Goal: Book appointment/travel/reservation

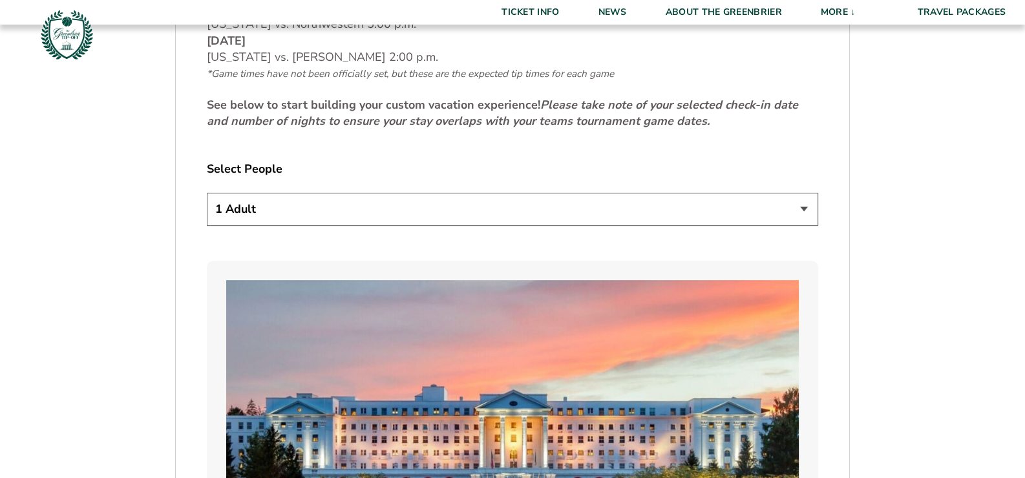
scroll to position [689, 0]
click at [803, 206] on select "1 Adult 2 Adults 3 Adults 4 Adults 2 Adults + 1 Child 2 Adults + 2 Children 2 A…" at bounding box center [512, 208] width 611 height 33
select select "2 Adults"
click at [207, 192] on select "1 Adult 2 Adults 3 Adults 4 Adults 2 Adults + 1 Child 2 Adults + 2 Children 2 A…" at bounding box center [512, 208] width 611 height 33
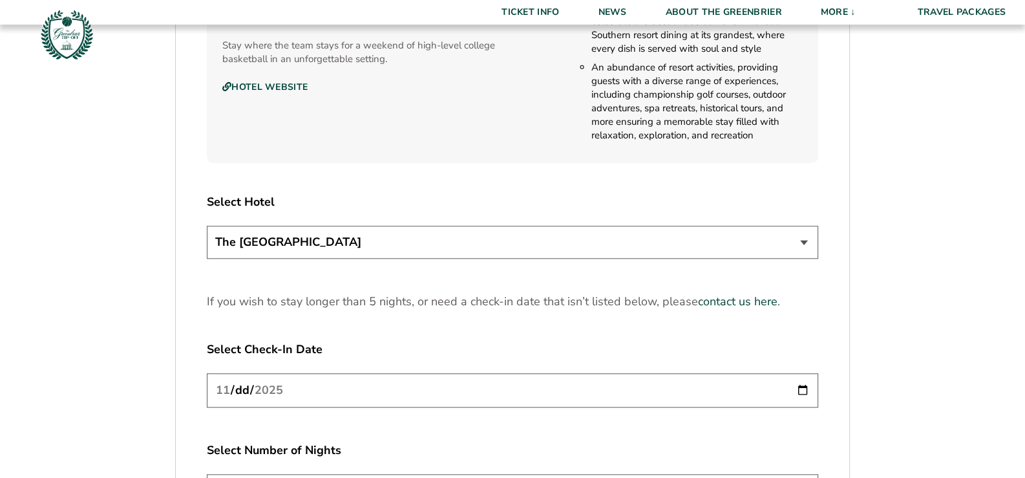
scroll to position [1507, 0]
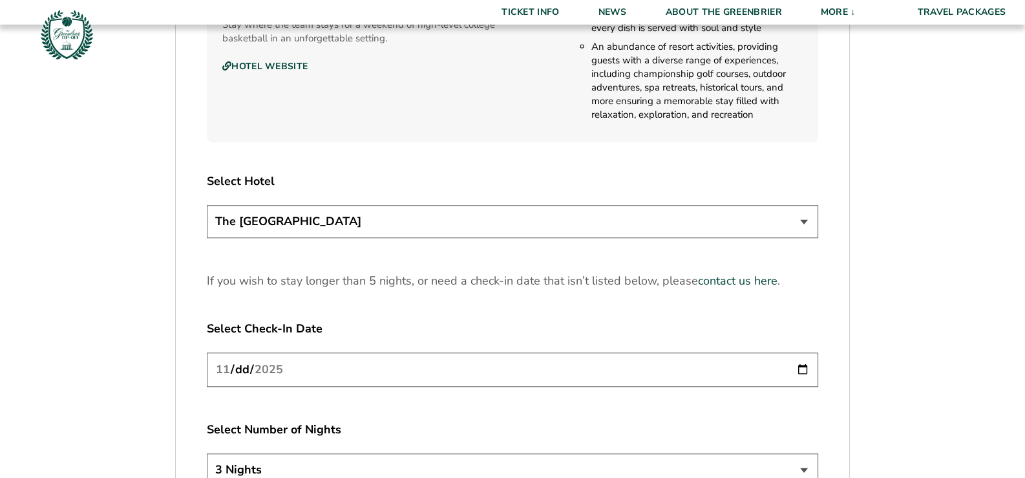
click at [804, 214] on select "The [GEOGRAPHIC_DATA]" at bounding box center [512, 221] width 611 height 33
click at [207, 205] on select "The [GEOGRAPHIC_DATA]" at bounding box center [512, 221] width 611 height 33
click at [801, 371] on input "[DATE]" at bounding box center [512, 369] width 611 height 34
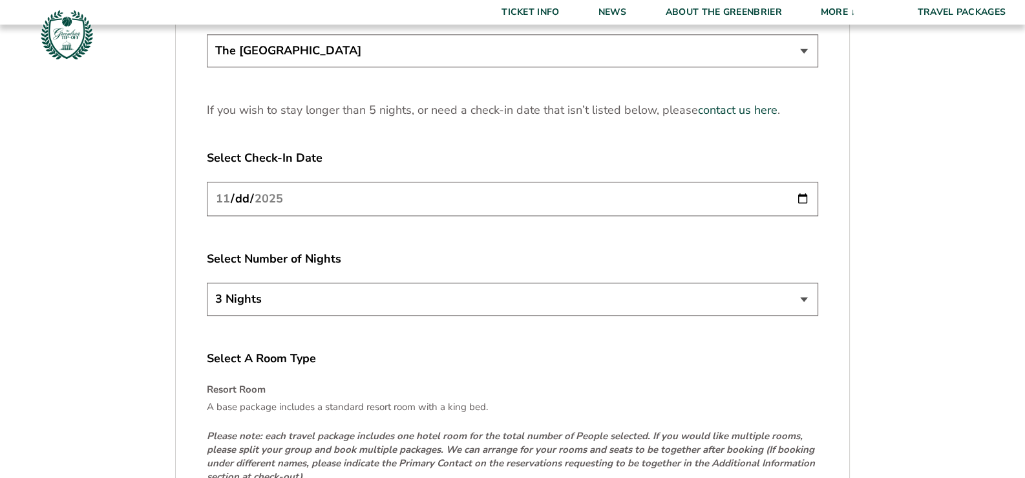
scroll to position [1680, 0]
click at [804, 293] on select "3 Nights 4 Nights 5 Nights" at bounding box center [512, 296] width 611 height 33
click at [801, 196] on input "[DATE]" at bounding box center [512, 197] width 611 height 34
type input "[DATE]"
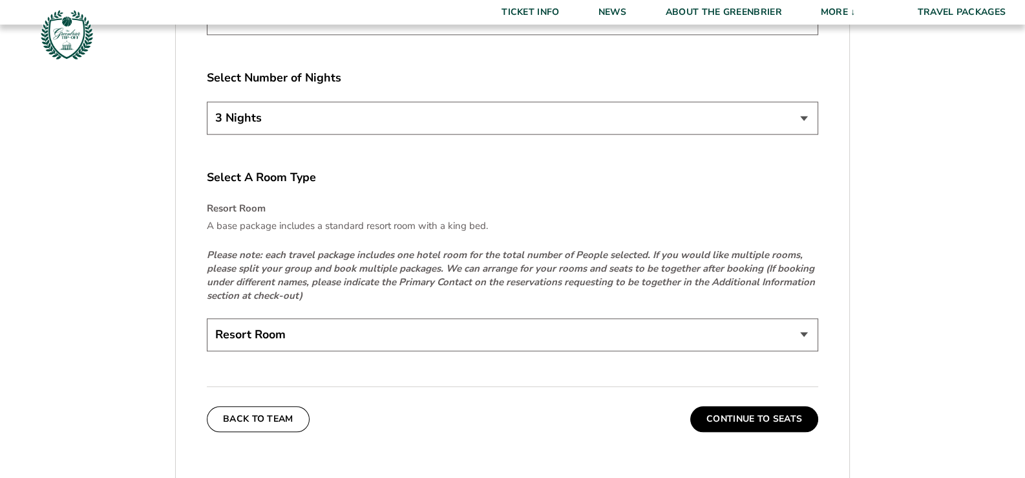
scroll to position [1895, 0]
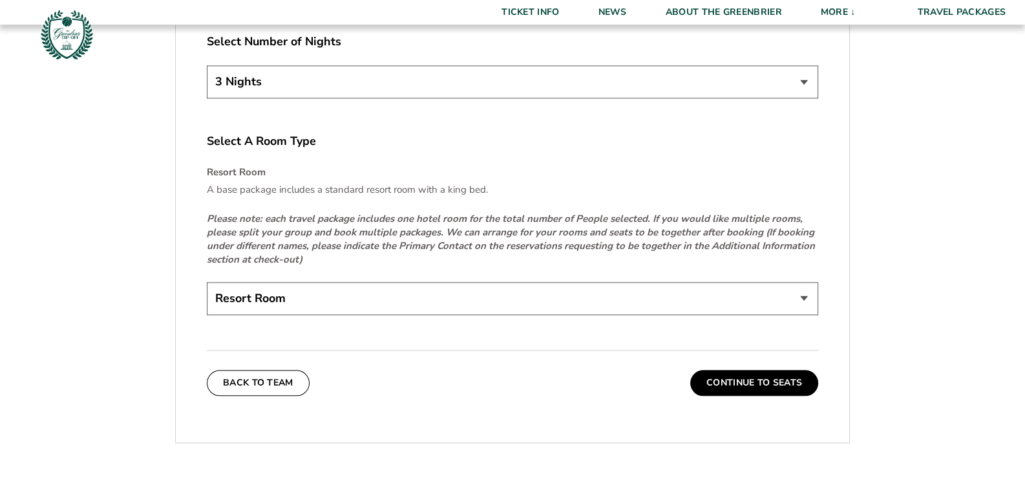
click at [808, 296] on select "Resort Room" at bounding box center [512, 298] width 611 height 33
click at [769, 376] on button "Continue To Seats" at bounding box center [754, 383] width 128 height 26
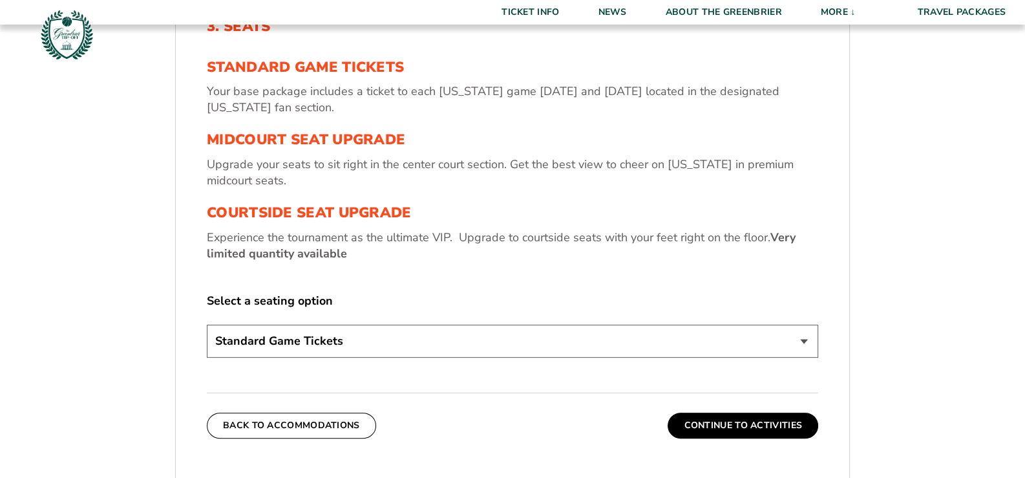
scroll to position [484, 0]
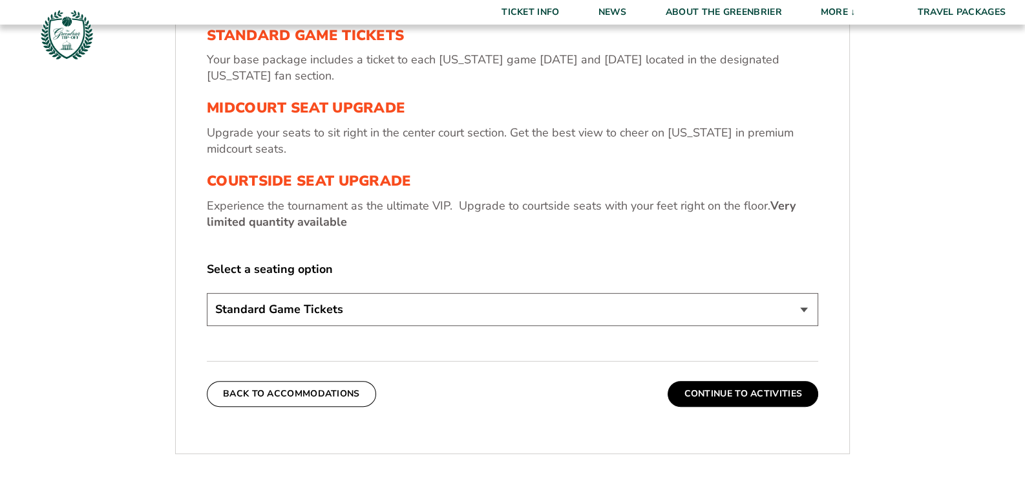
click at [801, 308] on select "Standard Game Tickets Midcourt Seat Upgrade (+$130 per person) Courtside Seat U…" at bounding box center [512, 309] width 611 height 33
click at [207, 293] on select "Standard Game Tickets Midcourt Seat Upgrade (+$130 per person) Courtside Seat U…" at bounding box center [512, 309] width 611 height 33
click at [715, 391] on button "Continue To Activities" at bounding box center [742, 394] width 151 height 26
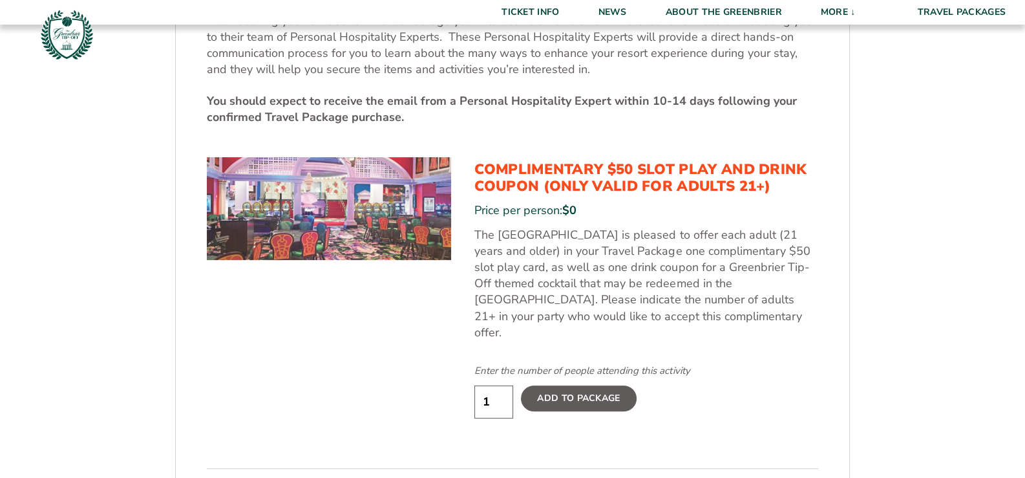
scroll to position [656, 0]
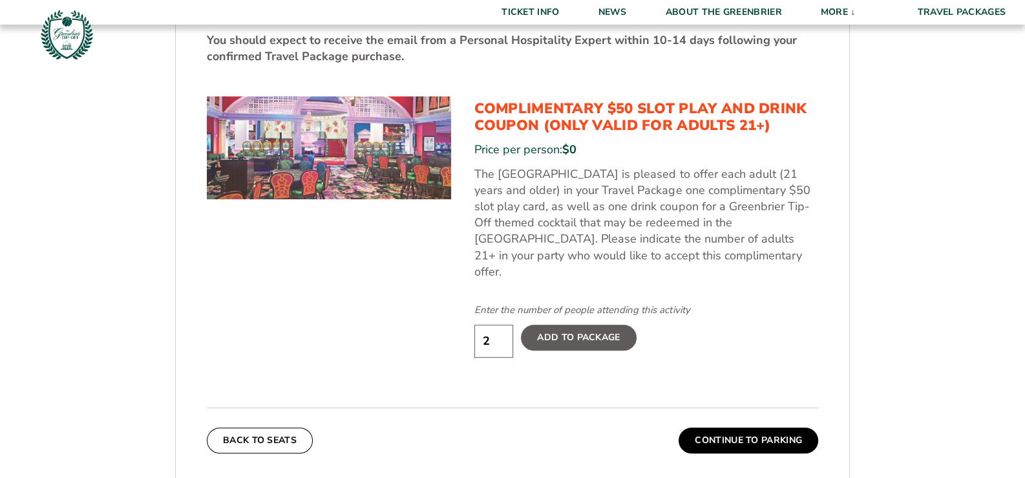
type input "2"
click at [499, 324] on input "2" at bounding box center [493, 340] width 39 height 33
click at [568, 324] on label "Add To Package" at bounding box center [578, 337] width 115 height 26
click at [0, 0] on input "Add To Package" at bounding box center [0, 0] width 0 height 0
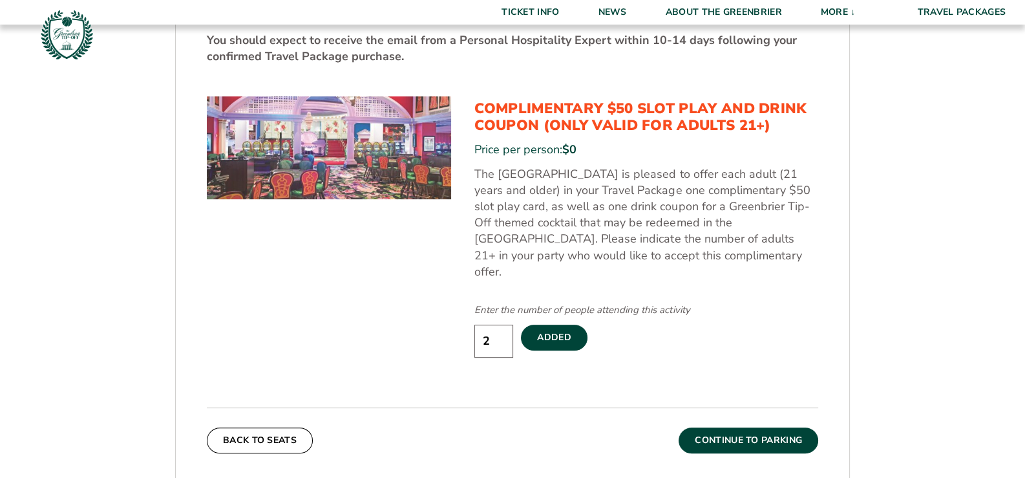
click at [745, 427] on button "Continue To Parking" at bounding box center [748, 440] width 140 height 26
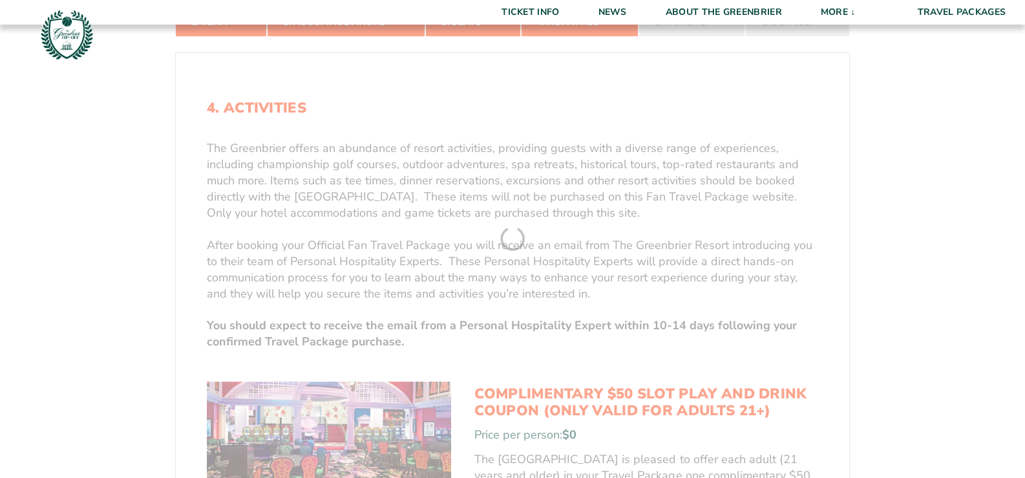
scroll to position [226, 0]
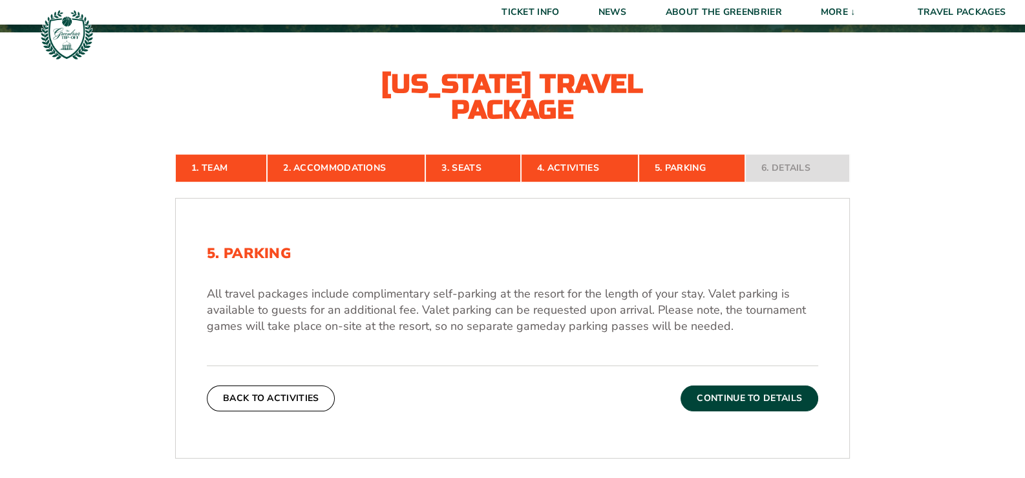
click at [731, 396] on button "Continue To Details" at bounding box center [749, 398] width 138 height 26
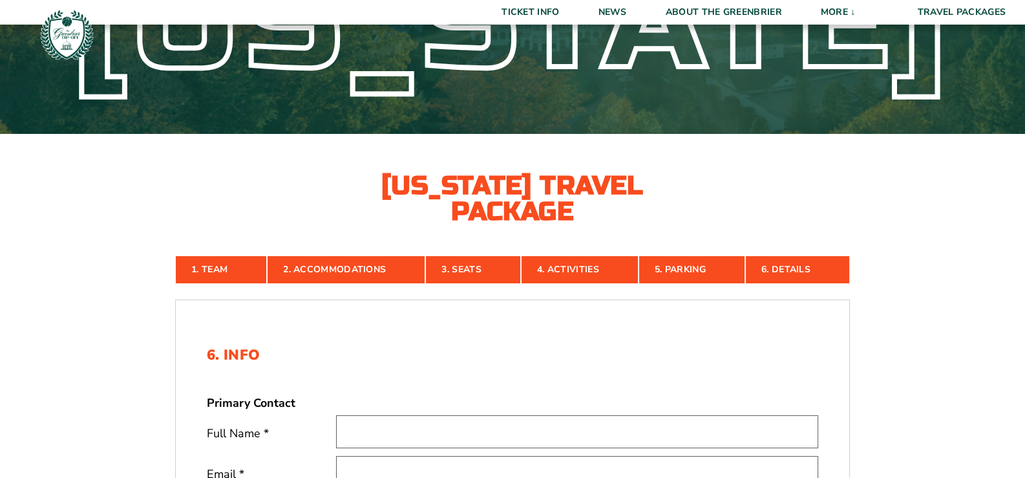
scroll to position [96, 0]
